Goal: Task Accomplishment & Management: Manage account settings

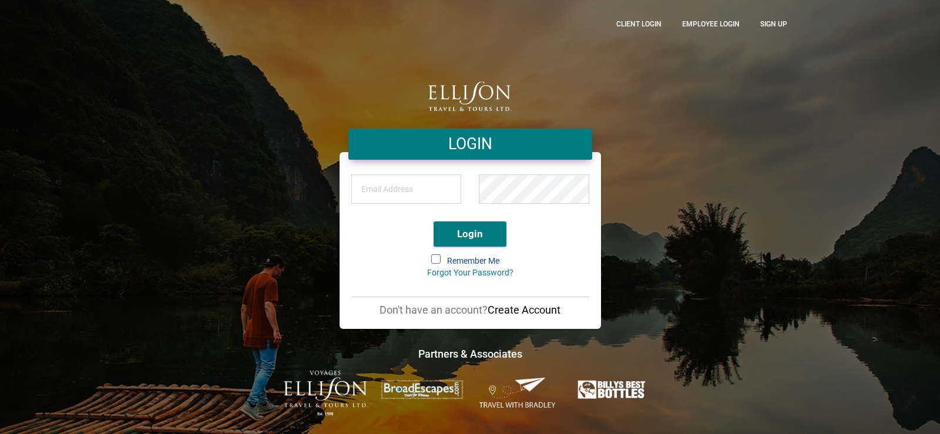
click at [393, 189] on input "email" at bounding box center [406, 189] width 110 height 29
type input "[PERSON_NAME][EMAIL_ADDRESS][DOMAIN_NAME]"
click at [434, 222] on button "Login" at bounding box center [470, 234] width 73 height 25
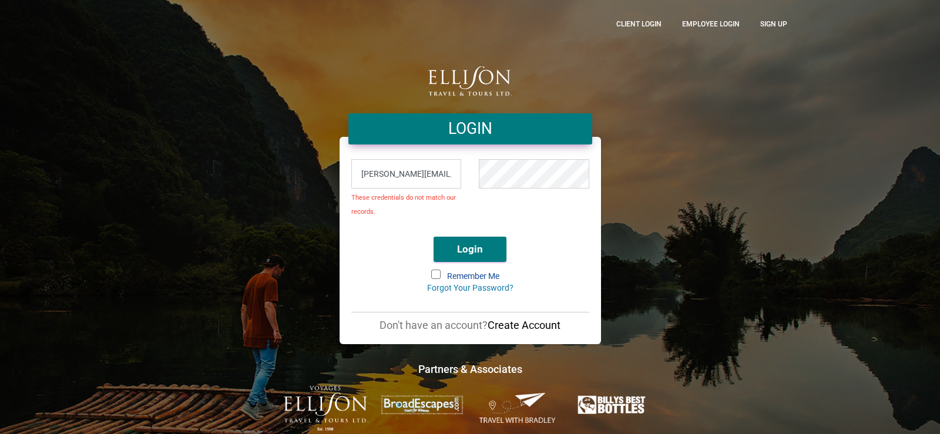
click at [304, 287] on div "LOGIN [EMAIL_ADDRESS][DOMAIN_NAME] These credentials do not match our records. …" at bounding box center [470, 217] width 670 height 428
drag, startPoint x: 367, startPoint y: 366, endPoint x: 629, endPoint y: 49, distance: 410.7
click at [629, 49] on div "LOGIN [EMAIL_ADDRESS][DOMAIN_NAME] These credentials do not match our records. …" at bounding box center [470, 217] width 670 height 428
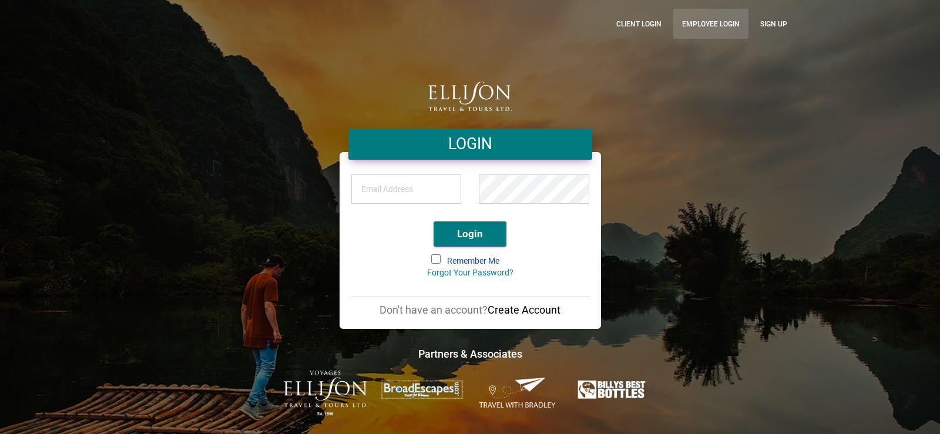
click at [707, 24] on link "Employee Login" at bounding box center [710, 24] width 75 height 30
